Goal: Task Accomplishment & Management: Use online tool/utility

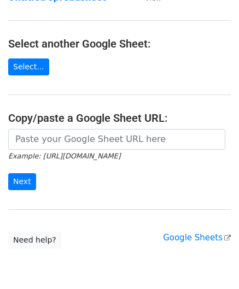
scroll to position [109, 0]
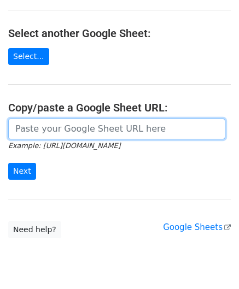
click at [45, 132] on input "url" at bounding box center [116, 129] width 217 height 21
paste input "[URL][DOMAIN_NAME]"
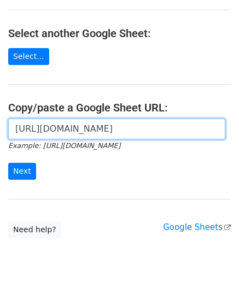
scroll to position [0, 249]
type input "[URL][DOMAIN_NAME]"
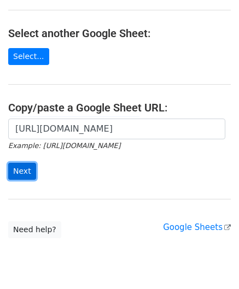
click at [26, 168] on input "Next" at bounding box center [22, 171] width 28 height 17
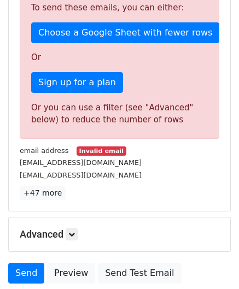
scroll to position [369, 0]
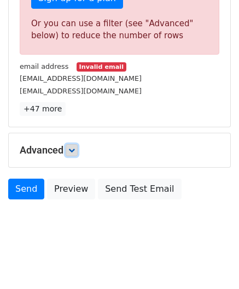
click at [75, 147] on icon at bounding box center [71, 150] width 7 height 7
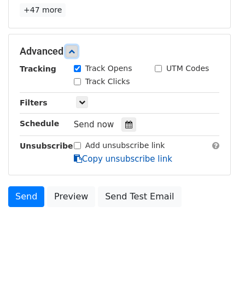
scroll to position [475, 0]
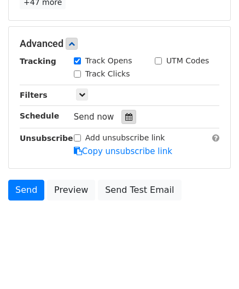
click at [126, 113] on icon at bounding box center [128, 117] width 7 height 8
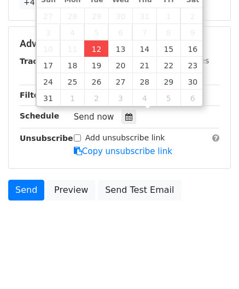
type input "2025-08-12 12:00"
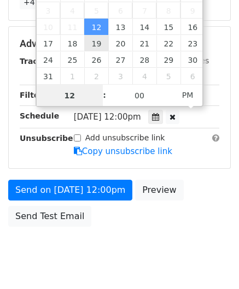
type input "4"
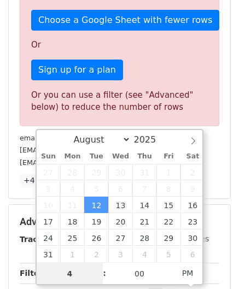
scroll to position [475, 0]
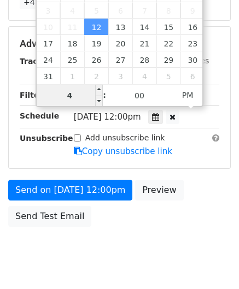
drag, startPoint x: 48, startPoint y: 94, endPoint x: 39, endPoint y: 94, distance: 8.7
click at [39, 94] on input "4" at bounding box center [70, 96] width 67 height 22
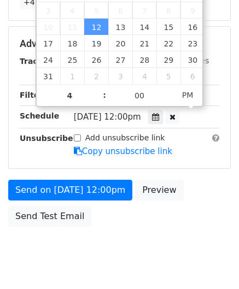
type input "2025-08-12 16:00"
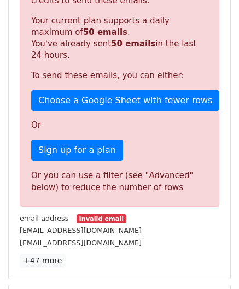
scroll to position [496, 0]
